Goal: Task Accomplishment & Management: Manage account settings

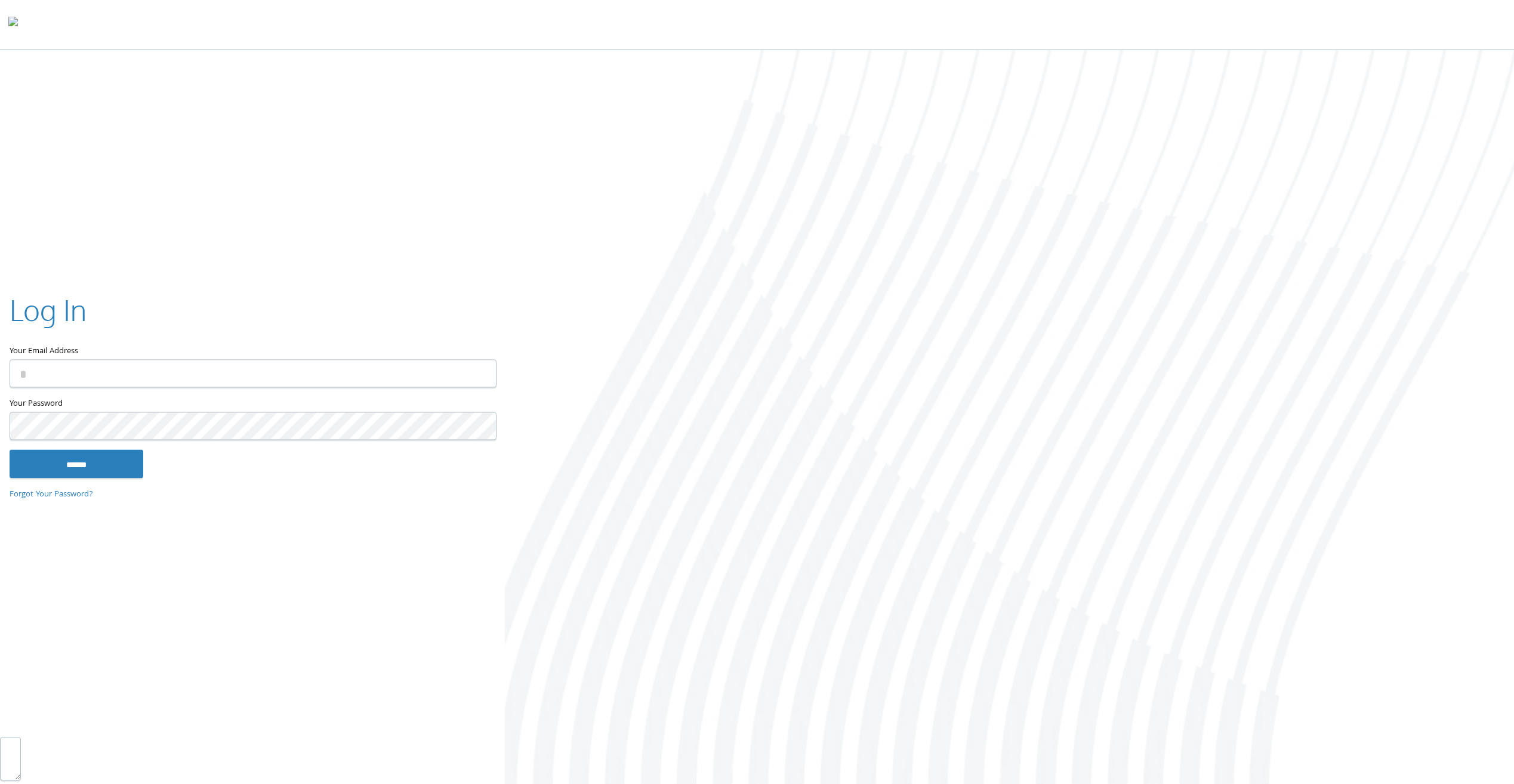
click at [90, 376] on input "Your Email Address" at bounding box center [253, 373] width 487 height 28
type input "**********"
click at [88, 466] on input "******" at bounding box center [76, 464] width 134 height 29
